Goal: Information Seeking & Learning: Find contact information

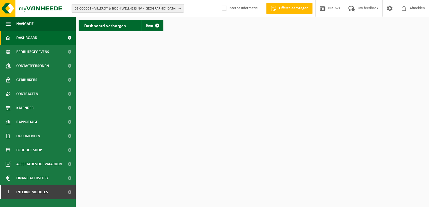
click at [181, 8] on b "button" at bounding box center [180, 8] width 5 height 8
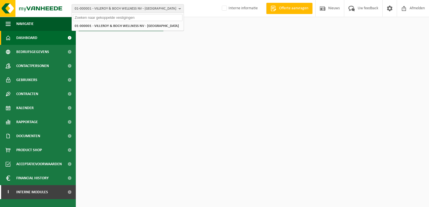
click at [102, 18] on input "text" at bounding box center [127, 17] width 109 height 7
type input "v"
paste input "01-069611"
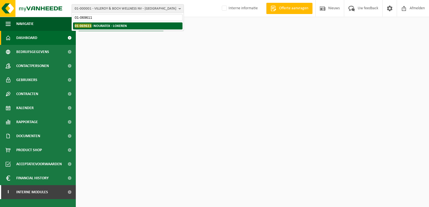
type input "01-069611"
click at [105, 24] on strong "01-069611 - NOURATEX - LOKEREN" at bounding box center [101, 26] width 52 height 4
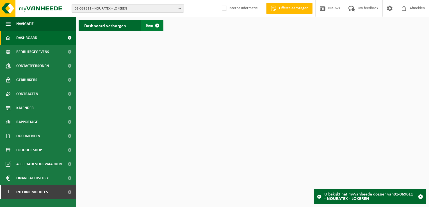
click at [160, 28] on span at bounding box center [156, 25] width 11 height 11
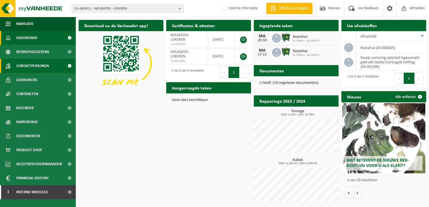
click at [49, 68] on link "Contactpersonen" at bounding box center [38, 66] width 76 height 14
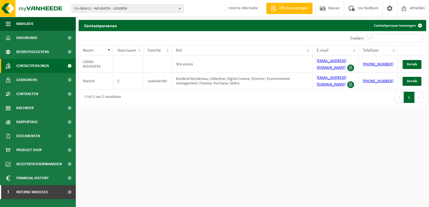
drag, startPoint x: 180, startPoint y: 9, endPoint x: 137, endPoint y: 6, distance: 43.3
click at [180, 9] on b "button" at bounding box center [180, 8] width 5 height 8
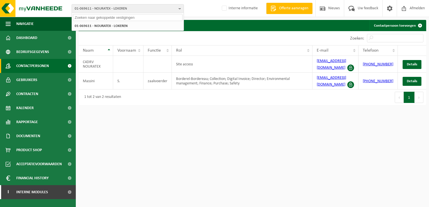
click at [88, 17] on input "text" at bounding box center [127, 17] width 109 height 7
paste input "01-073502"
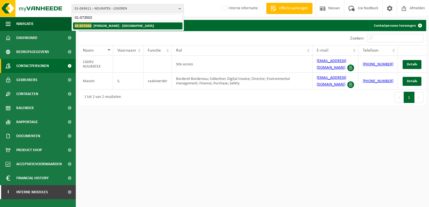
type input "01-073502"
click at [105, 25] on strong "01-073502 - VALCK STEENHOUWERIJ - BERLARE" at bounding box center [114, 26] width 79 height 4
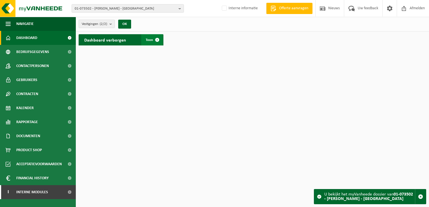
click at [156, 40] on span at bounding box center [156, 39] width 11 height 11
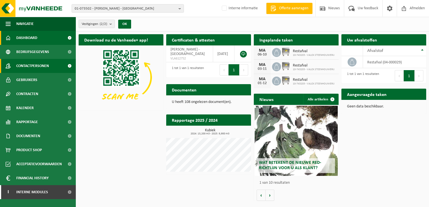
click at [47, 68] on span "Contactpersonen" at bounding box center [32, 66] width 33 height 14
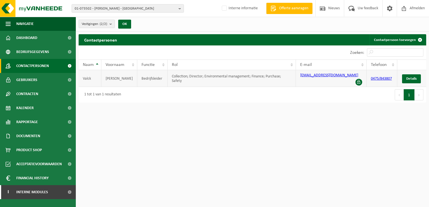
drag, startPoint x: 297, startPoint y: 75, endPoint x: 353, endPoint y: 77, distance: 56.4
click at [353, 77] on td "steenhouwerij.valckg@gmail.com" at bounding box center [331, 78] width 70 height 17
copy link "steenhouwerij.valckg@gmail.com"
drag, startPoint x: 180, startPoint y: 10, endPoint x: 158, endPoint y: 12, distance: 21.2
click at [180, 10] on b "button" at bounding box center [180, 8] width 5 height 8
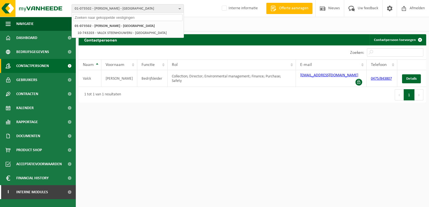
click at [111, 19] on input "text" at bounding box center [127, 17] width 109 height 7
paste input "01-073502"
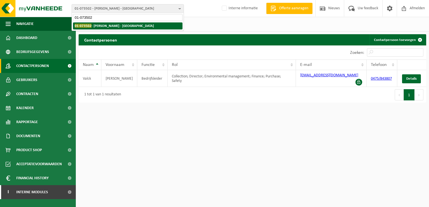
type input "01-073502"
click at [100, 26] on strong "01-073502 - VALCK STEENHOUWERIJ - BERLARE" at bounding box center [114, 26] width 79 height 4
click at [112, 26] on strong "01-073502 - VALCK STEENHOUWERIJ - BERLARE" at bounding box center [114, 26] width 79 height 4
click at [146, 25] on strong "01-073502 - VALCK STEENHOUWERIJ - BERLARE" at bounding box center [114, 26] width 79 height 4
click at [104, 24] on strong "01-073502 - VALCK STEENHOUWERIJ - BERLARE" at bounding box center [114, 26] width 79 height 4
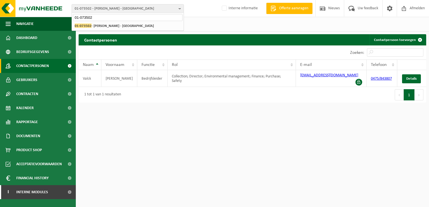
click at [204, 101] on html "01-073502 - VALCK STEENHOUWERIJ - BERLARE 01-073502 01-073502 - VALCK STEENHOUW…" at bounding box center [214, 103] width 429 height 207
click at [283, 124] on html "01-073502 - VALCK STEENHOUWERIJ - BERLARE 01-073502 01-073502 - VALCK STEENHOUW…" at bounding box center [214, 103] width 429 height 207
click at [105, 19] on input "01-073502" at bounding box center [127, 17] width 109 height 7
drag, startPoint x: 94, startPoint y: 17, endPoint x: 66, endPoint y: 15, distance: 27.9
click at [66, 15] on div "01-073502 - VALCK STEENHOUWERIJ - BERLARE 01-073502 01-073502 - VALCK STEENHOUW…" at bounding box center [214, 8] width 429 height 17
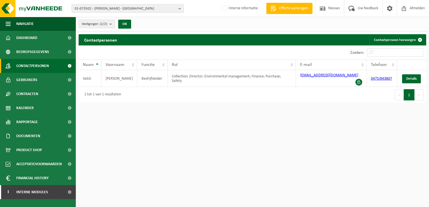
click at [178, 8] on b "button" at bounding box center [180, 8] width 5 height 8
click at [86, 18] on input "text" at bounding box center [127, 17] width 109 height 7
paste input "01-071078"
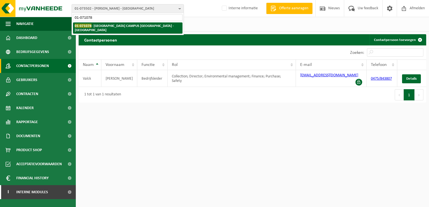
type input "01-071078"
click at [93, 25] on strong "01-071078 - ARTEVELDEHOGESCHOOL CAMPUS HOOGPOORT - GENT" at bounding box center [124, 28] width 99 height 8
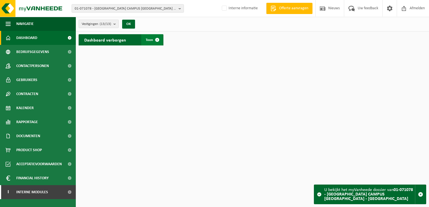
click at [156, 39] on span at bounding box center [156, 39] width 11 height 11
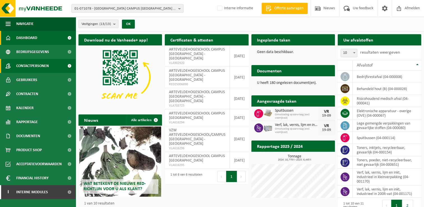
click at [45, 66] on span "Contactpersonen" at bounding box center [32, 66] width 33 height 14
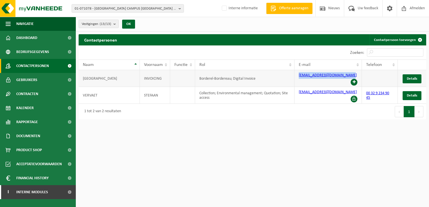
drag, startPoint x: 297, startPoint y: 78, endPoint x: 345, endPoint y: 79, distance: 48.5
click at [345, 79] on td "leveranciers@arteveldehs.be" at bounding box center [327, 78] width 67 height 17
copy link "leveranciers@arteveldehs.be"
drag, startPoint x: 178, startPoint y: 7, endPoint x: 142, endPoint y: 10, distance: 36.6
click at [178, 8] on b "button" at bounding box center [180, 8] width 5 height 8
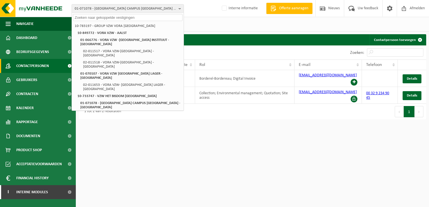
click at [85, 18] on input "text" at bounding box center [127, 17] width 109 height 7
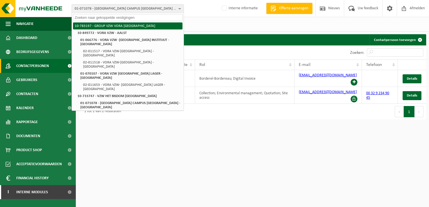
paste input "01-071081"
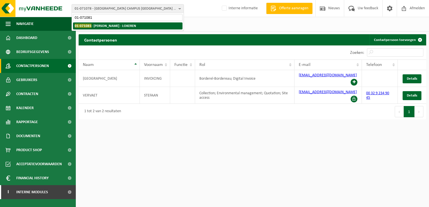
type input "01-071081"
click at [101, 25] on strong "01-071081 - EMILIANI VZW - LOKEREN" at bounding box center [105, 26] width 61 height 4
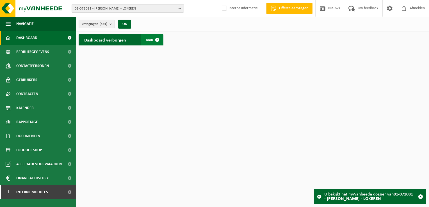
click at [157, 38] on span at bounding box center [156, 39] width 11 height 11
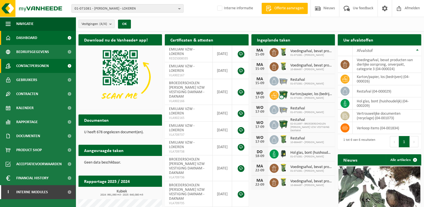
click at [54, 63] on link "Contactpersonen" at bounding box center [38, 66] width 76 height 14
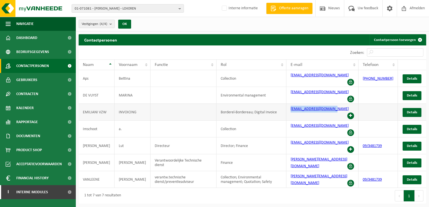
drag, startPoint x: 289, startPoint y: 107, endPoint x: 335, endPoint y: 106, distance: 45.7
click at [335, 106] on td "boekhouding@emiliani.be" at bounding box center [322, 112] width 72 height 17
copy link "boekhouding@emiliani.be"
click at [180, 9] on b "button" at bounding box center [180, 8] width 5 height 8
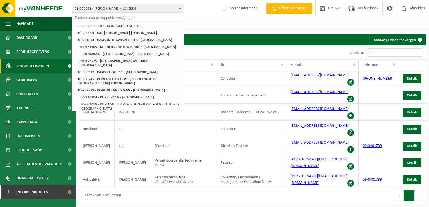
click at [82, 18] on input "text" at bounding box center [127, 17] width 109 height 7
paste input "10-948749"
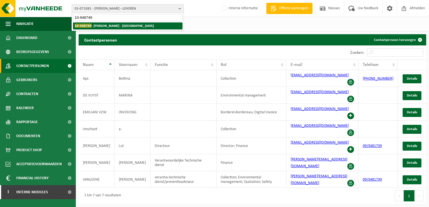
type input "10-948749"
drag, startPoint x: 107, startPoint y: 25, endPoint x: 118, endPoint y: 28, distance: 11.8
click at [107, 25] on strong "10-948749 - IVO LEENKNEGT - OUDENBURG" at bounding box center [114, 26] width 79 height 4
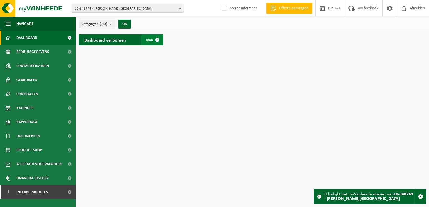
drag, startPoint x: 158, startPoint y: 39, endPoint x: 162, endPoint y: 40, distance: 4.7
click at [158, 39] on span at bounding box center [156, 39] width 11 height 11
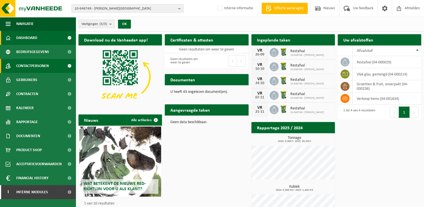
click at [58, 66] on link "Contactpersonen" at bounding box center [38, 66] width 76 height 14
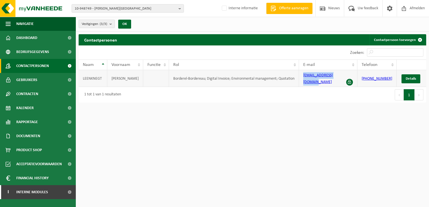
drag, startPoint x: 304, startPoint y: 73, endPoint x: 344, endPoint y: 76, distance: 39.9
click at [344, 76] on td "[EMAIL_ADDRESS][DOMAIN_NAME]" at bounding box center [328, 78] width 58 height 17
copy link "[EMAIL_ADDRESS][DOMAIN_NAME]"
